Goal: Task Accomplishment & Management: Manage account settings

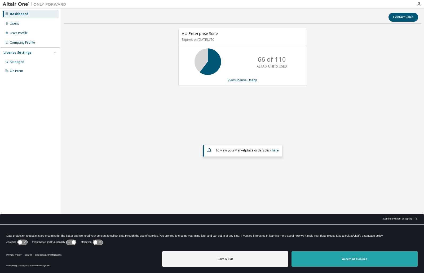
click at [363, 261] on button "Accept All Cookies" at bounding box center [355, 259] width 126 height 15
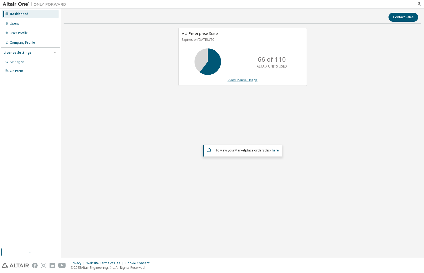
click at [246, 80] on link "View License Usage" at bounding box center [243, 80] width 30 height 5
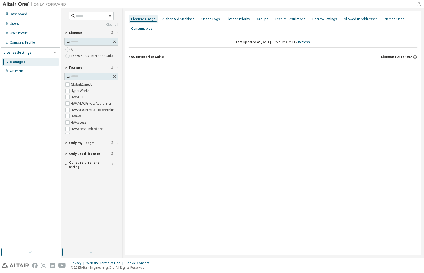
click at [140, 55] on div "AU Enterprise Suite" at bounding box center [147, 57] width 33 height 4
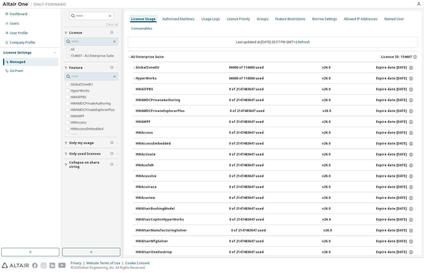
click at [133, 67] on icon "button" at bounding box center [134, 67] width 3 height 3
